Goal: Navigation & Orientation: Find specific page/section

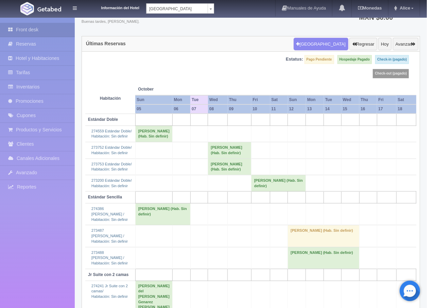
scroll to position [76, 0]
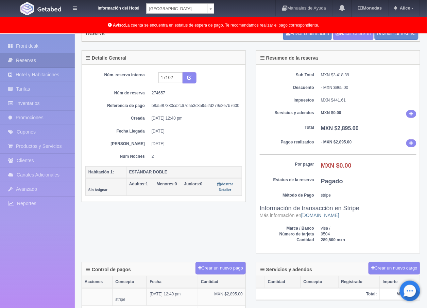
scroll to position [38, 0]
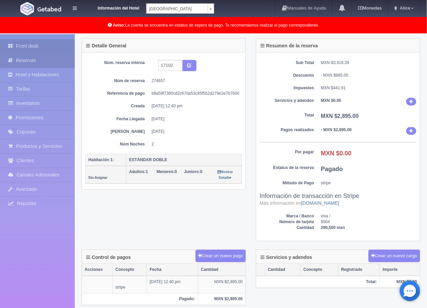
click at [26, 45] on link "Front desk" at bounding box center [37, 46] width 75 height 14
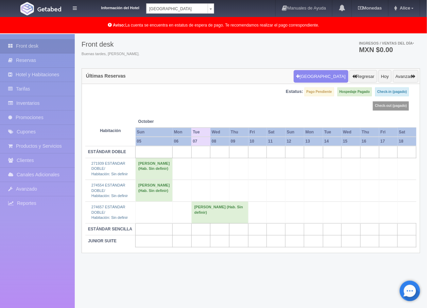
scroll to position [35, 0]
